Goal: Information Seeking & Learning: Learn about a topic

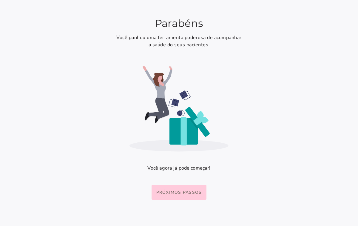
click at [181, 189] on button "Próximos passos" at bounding box center [179, 192] width 55 height 15
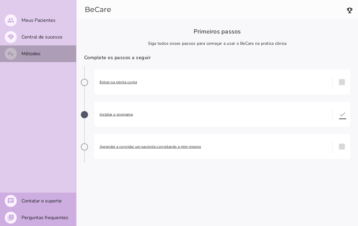
click at [43, 55] on mwc-list-item "playlist_add Métodos" at bounding box center [38, 53] width 76 height 17
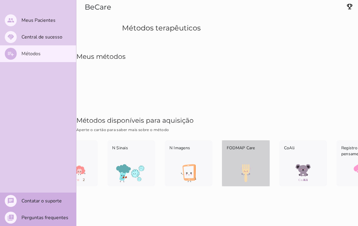
click at [259, 166] on img at bounding box center [246, 173] width 48 height 18
